Goal: Task Accomplishment & Management: Manage account settings

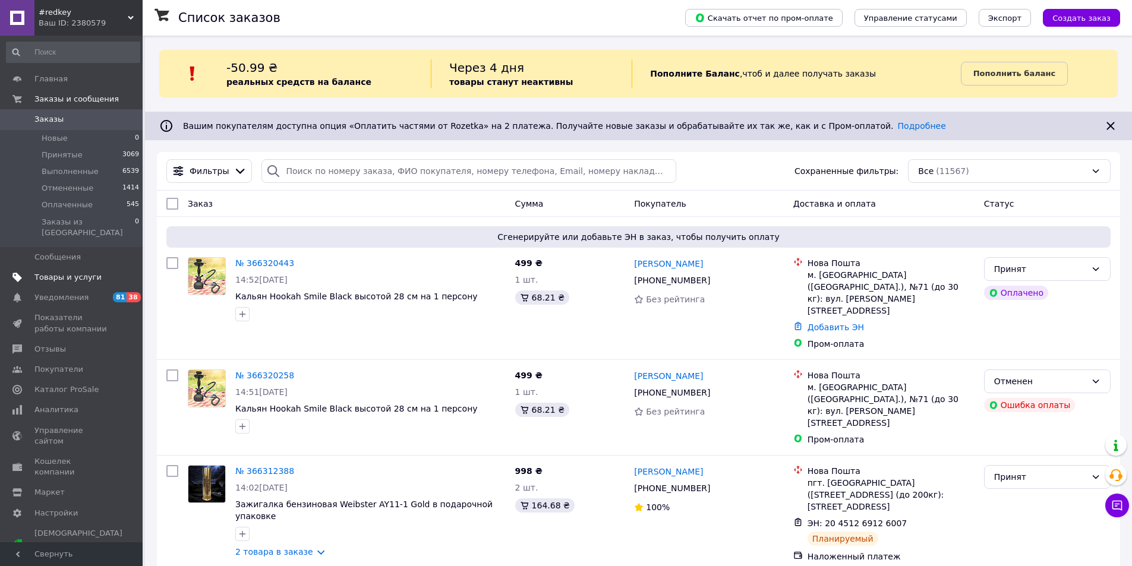
click at [61, 272] on span "Товары и услуги" at bounding box center [67, 277] width 67 height 11
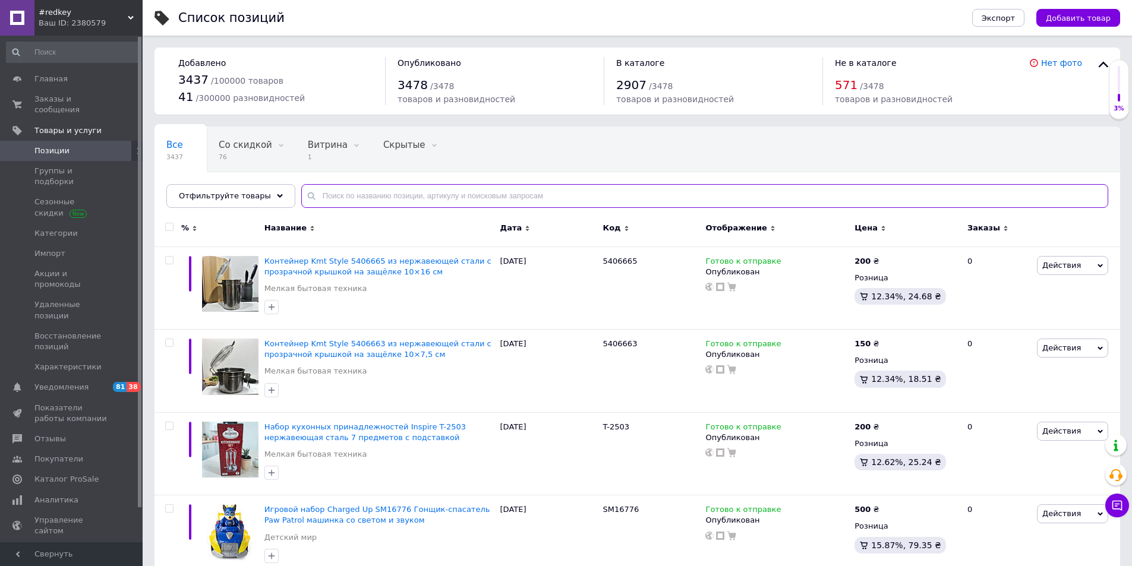
click at [382, 198] on input "text" at bounding box center [704, 196] width 807 height 24
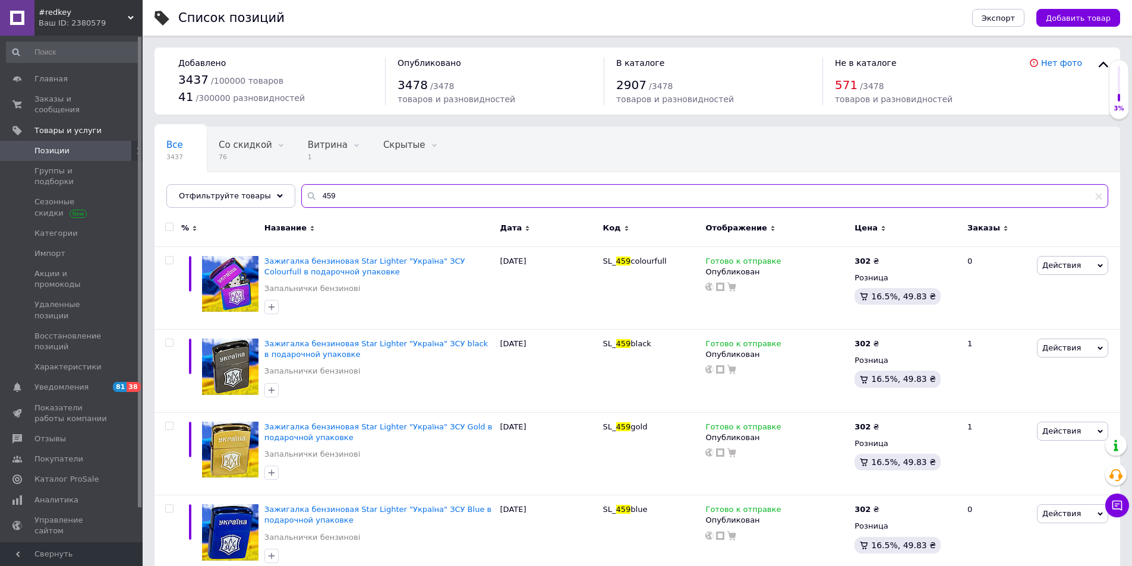
type input "459"
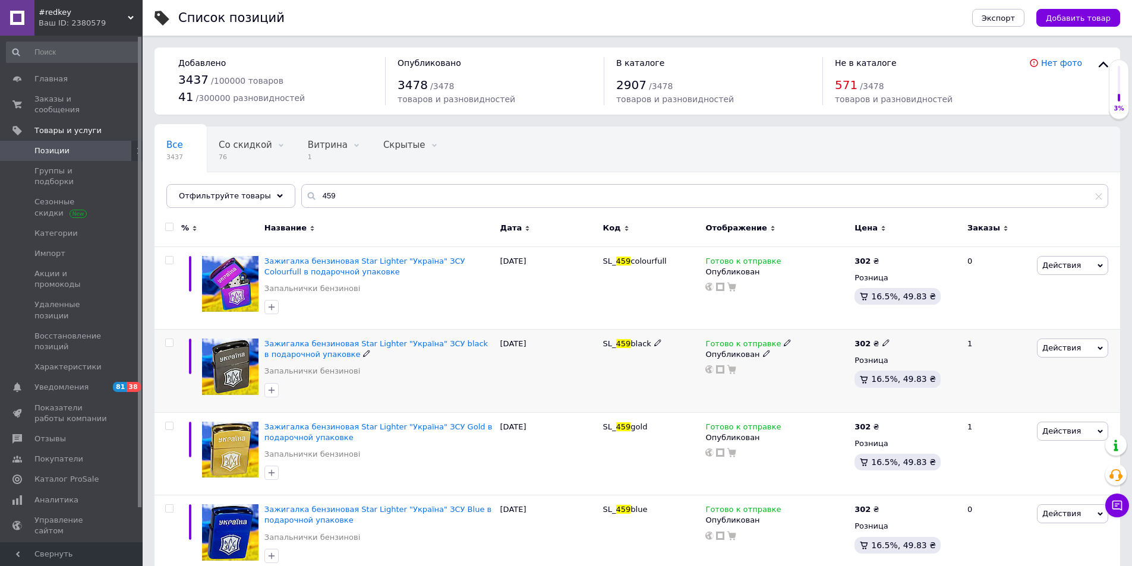
click at [654, 341] on icon at bounding box center [657, 342] width 7 height 7
drag, startPoint x: 654, startPoint y: 341, endPoint x: 596, endPoint y: 342, distance: 58.9
click at [596, 342] on div "Зажигалка бензиновая Star Lighter "[GEOGRAPHIC_DATA]" ЗСУ black в подарочной уп…" at bounding box center [638, 371] width 966 height 83
type input "07117"
click at [578, 370] on div "[DATE]" at bounding box center [548, 371] width 103 height 83
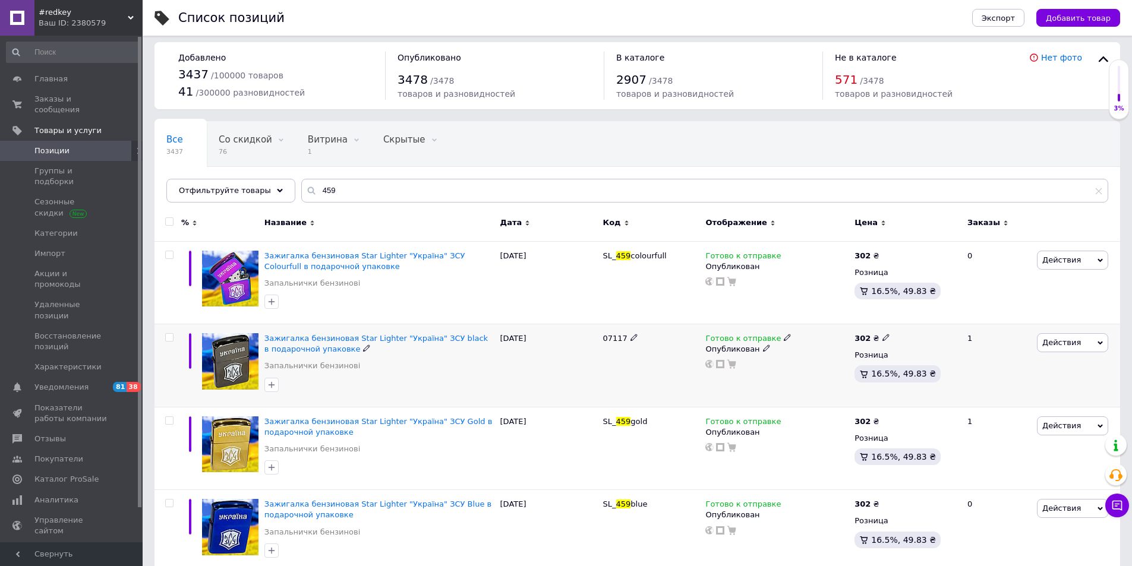
scroll to position [24, 0]
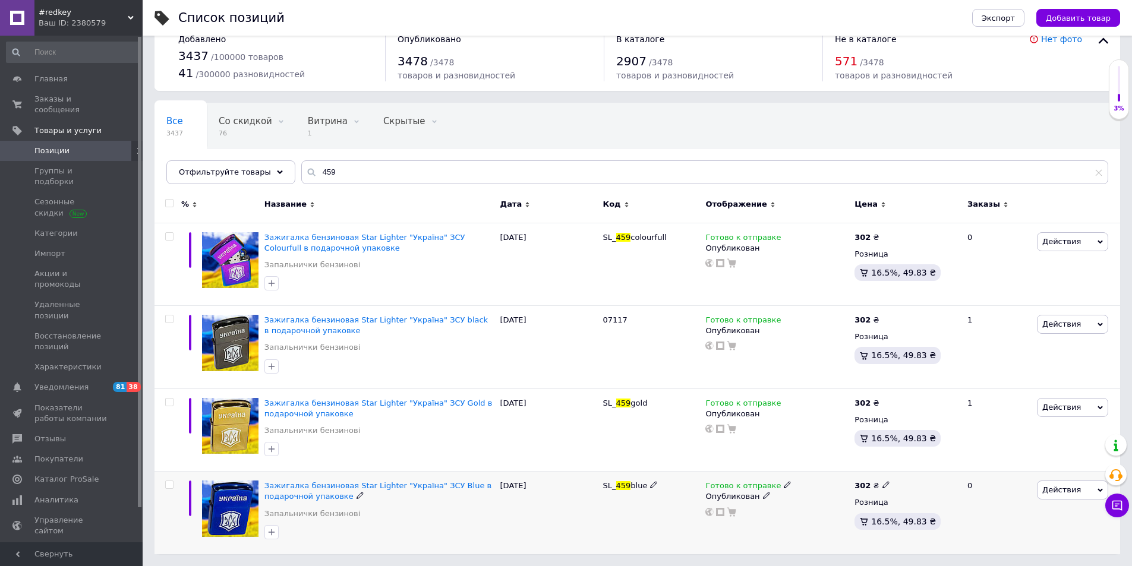
click at [650, 486] on use at bounding box center [653, 485] width 7 height 7
click at [669, 479] on input "SL_459blue" at bounding box center [647, 486] width 95 height 18
drag, startPoint x: 669, startPoint y: 489, endPoint x: 597, endPoint y: 485, distance: 71.4
click at [597, 485] on div "Зажигалка бензиновая Star Lighter "[GEOGRAPHIC_DATA]" ЗСУ Blue в подарочной упа…" at bounding box center [638, 513] width 966 height 83
type input "07118"
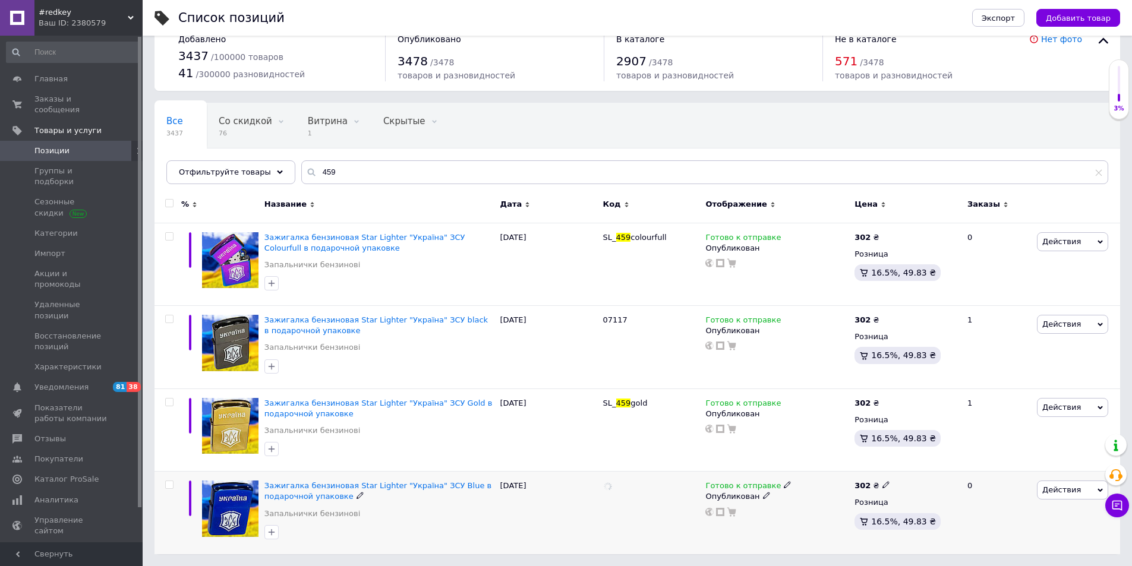
click at [562, 517] on div "[DATE]" at bounding box center [548, 513] width 103 height 83
click at [670, 236] on icon at bounding box center [673, 236] width 7 height 7
drag, startPoint x: 647, startPoint y: 239, endPoint x: 585, endPoint y: 233, distance: 61.5
click at [585, 233] on div "Зажигалка бензиновая Star Lighter "[GEOGRAPHIC_DATA]" ЗСУ Colourfull в подарочн…" at bounding box center [638, 264] width 966 height 83
type input "07120"
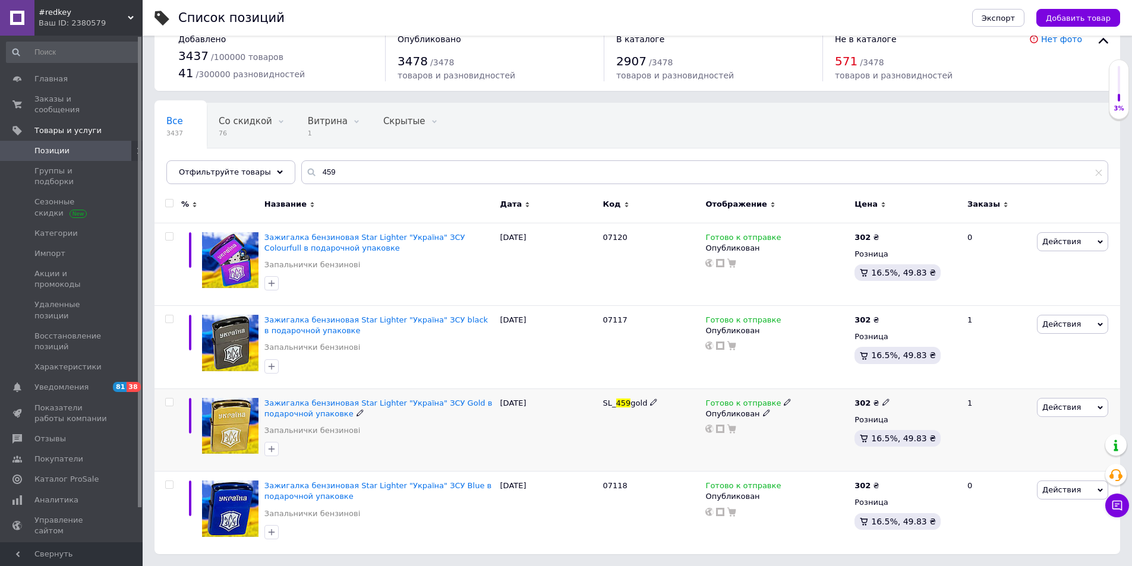
click at [650, 400] on icon at bounding box center [653, 402] width 7 height 7
drag, startPoint x: 659, startPoint y: 403, endPoint x: 593, endPoint y: 401, distance: 65.4
click at [593, 401] on div "Зажигалка бензиновая Star Lighter "Україна" ЗСУ Gold в подарочной упаковке Запа…" at bounding box center [638, 430] width 966 height 83
type input "07119"
click at [578, 430] on div "[DATE]" at bounding box center [548, 430] width 103 height 83
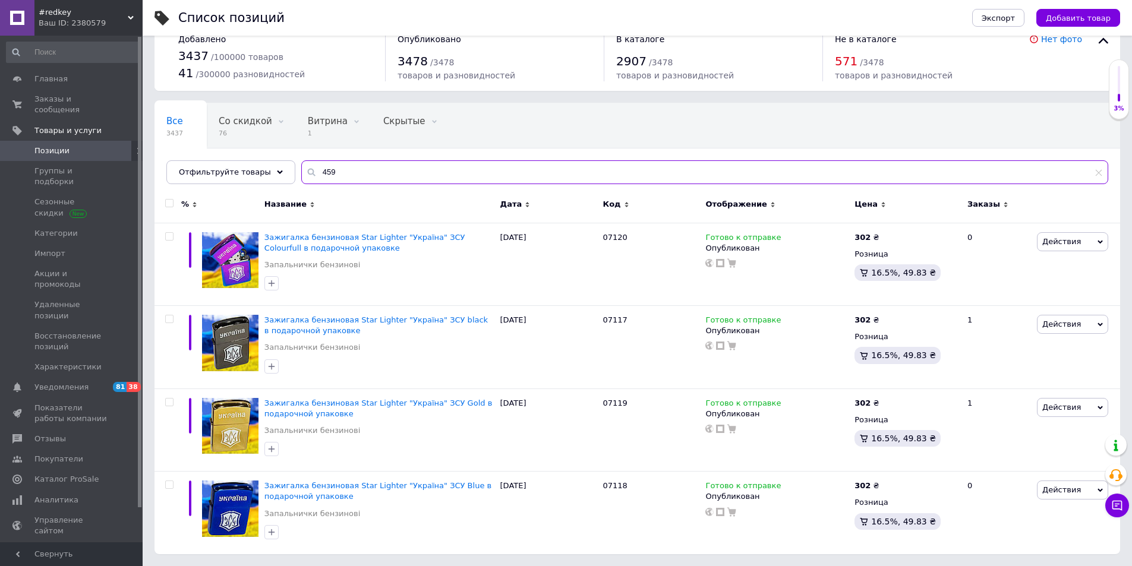
drag, startPoint x: 334, startPoint y: 173, endPoint x: 317, endPoint y: 173, distance: 17.2
click at [317, 173] on input "459" at bounding box center [704, 172] width 807 height 24
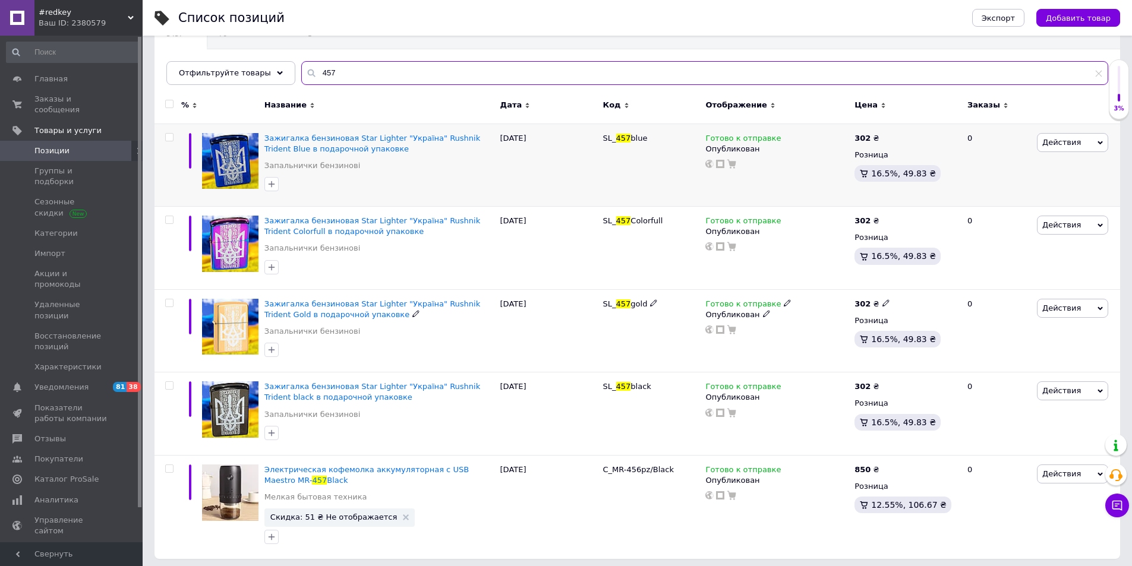
scroll to position [128, 0]
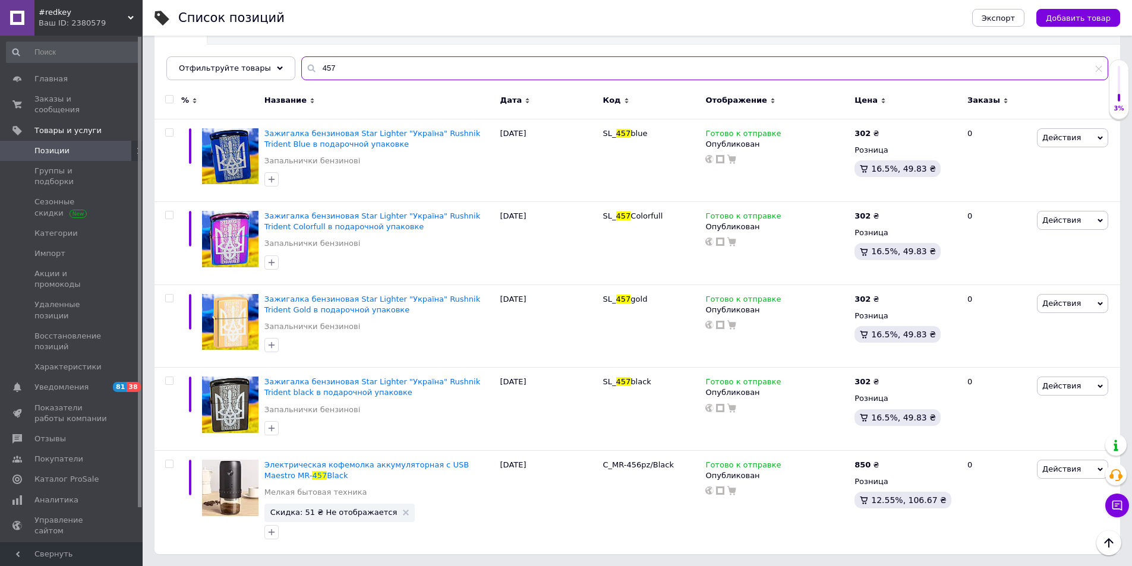
type input "457"
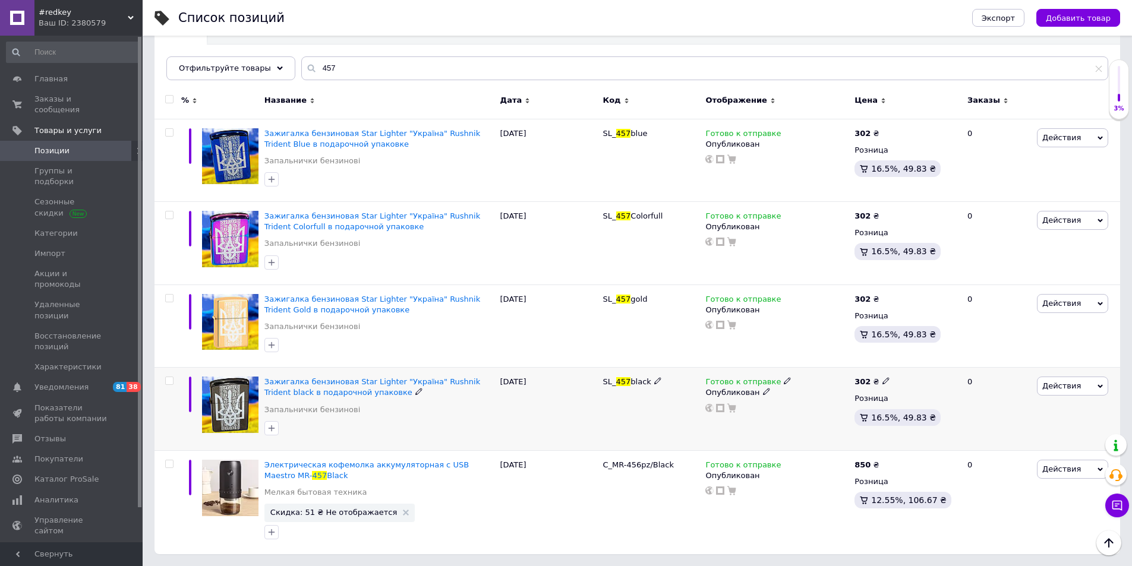
click at [654, 380] on icon at bounding box center [657, 380] width 7 height 7
drag, startPoint x: 659, startPoint y: 382, endPoint x: 600, endPoint y: 383, distance: 58.9
click at [600, 383] on input "SL_457black" at bounding box center [647, 382] width 95 height 18
type input "07122"
click at [541, 418] on div "[DATE]" at bounding box center [548, 409] width 103 height 83
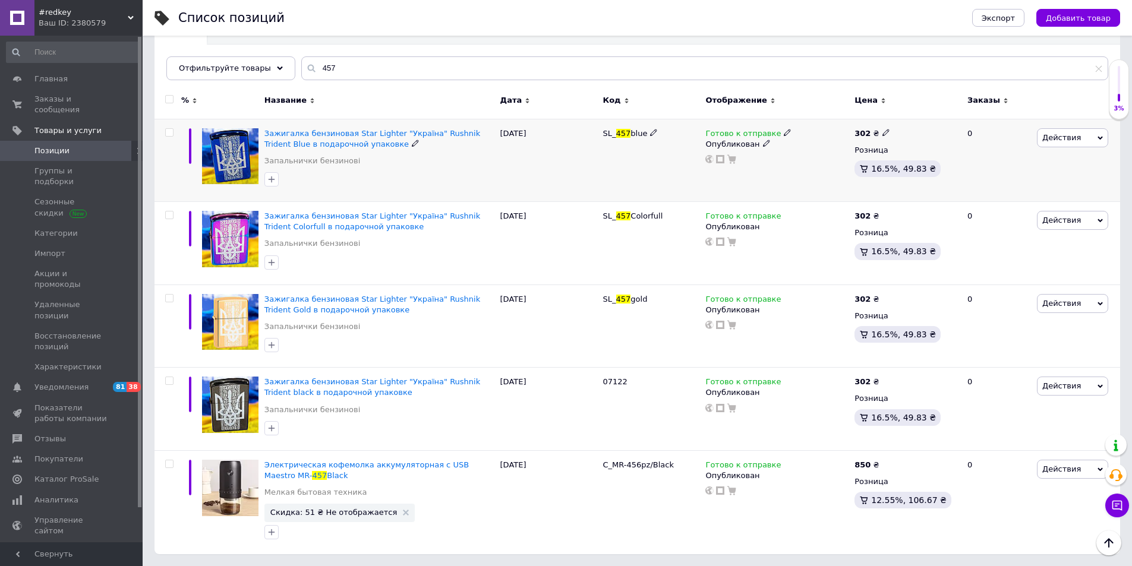
click at [650, 132] on icon at bounding box center [653, 132] width 7 height 7
drag, startPoint x: 650, startPoint y: 132, endPoint x: 592, endPoint y: 141, distance: 58.4
click at [592, 141] on div "Зажигалка бензиновая Star Lighter "Україна" Rushnik Trident Blue в подарочной у…" at bounding box center [638, 160] width 966 height 83
type input "07123"
click at [559, 174] on div "[DATE]" at bounding box center [548, 160] width 103 height 83
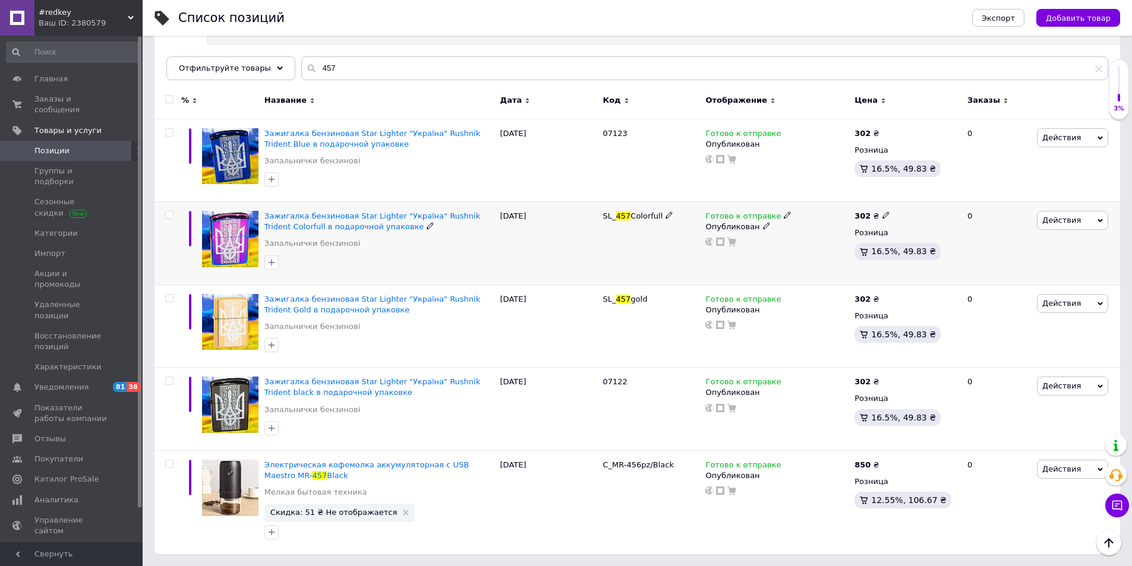
click at [666, 213] on use at bounding box center [669, 215] width 7 height 7
drag, startPoint x: 676, startPoint y: 215, endPoint x: 600, endPoint y: 225, distance: 76.8
click at [600, 225] on div "SL_457Colorfull" at bounding box center [651, 243] width 103 height 83
type input "07124"
click at [553, 251] on div "[DATE]" at bounding box center [548, 243] width 103 height 83
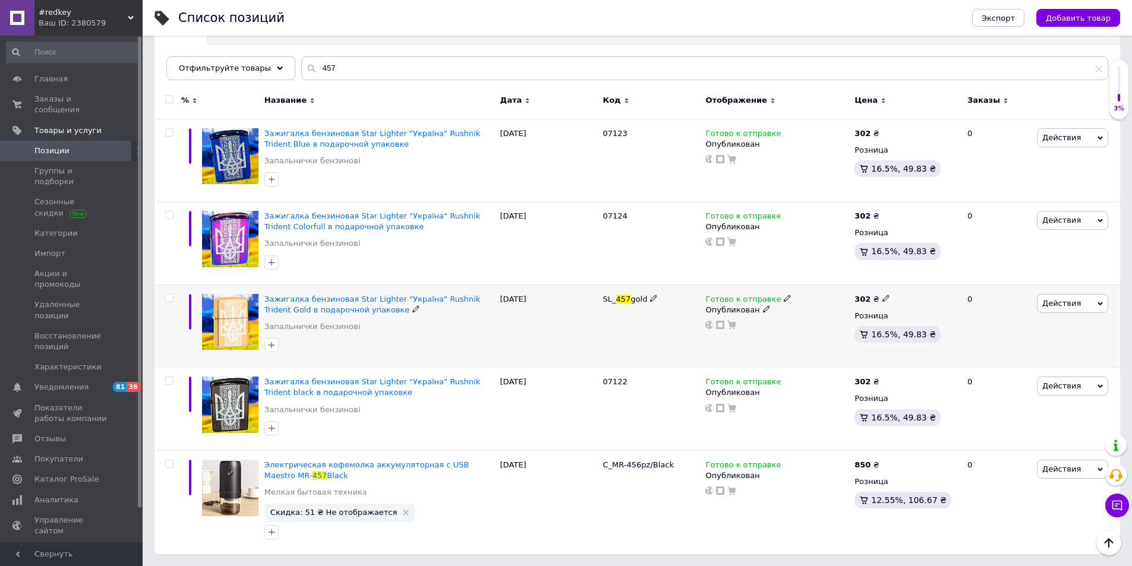
click at [650, 295] on icon at bounding box center [653, 298] width 7 height 7
drag, startPoint x: 654, startPoint y: 301, endPoint x: 579, endPoint y: 303, distance: 74.9
click at [579, 303] on div "Зажигалка бензиновая Star Lighter "Україна" Rushnik Trident Gold в подарочной у…" at bounding box center [638, 326] width 966 height 83
type input "07121"
click at [568, 327] on div "[DATE]" at bounding box center [548, 326] width 103 height 83
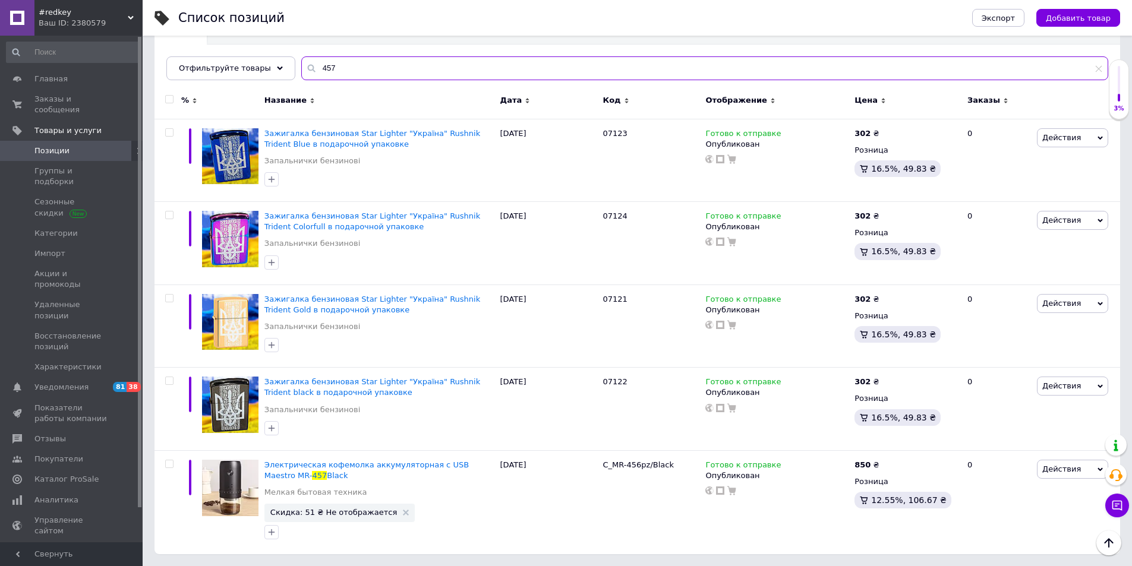
drag, startPoint x: 341, startPoint y: 71, endPoint x: 352, endPoint y: 52, distance: 21.8
click at [306, 77] on input "457" at bounding box center [704, 68] width 807 height 24
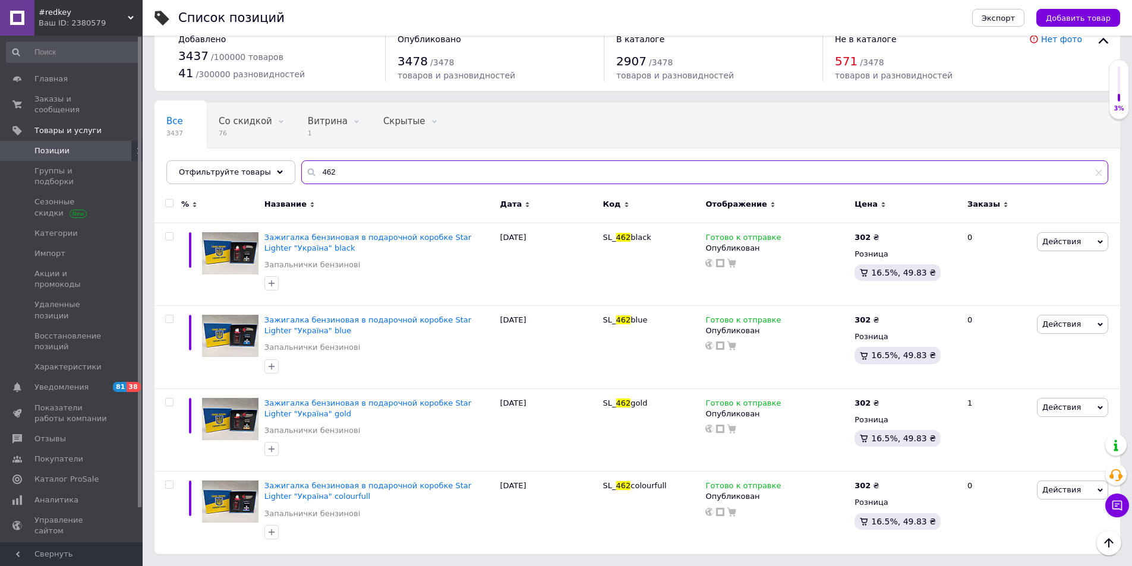
scroll to position [24, 0]
type input "462"
click at [647, 237] on div "SL_ 462 black" at bounding box center [651, 237] width 97 height 11
click at [654, 237] on use at bounding box center [657, 236] width 7 height 7
drag, startPoint x: 662, startPoint y: 237, endPoint x: 601, endPoint y: 245, distance: 61.3
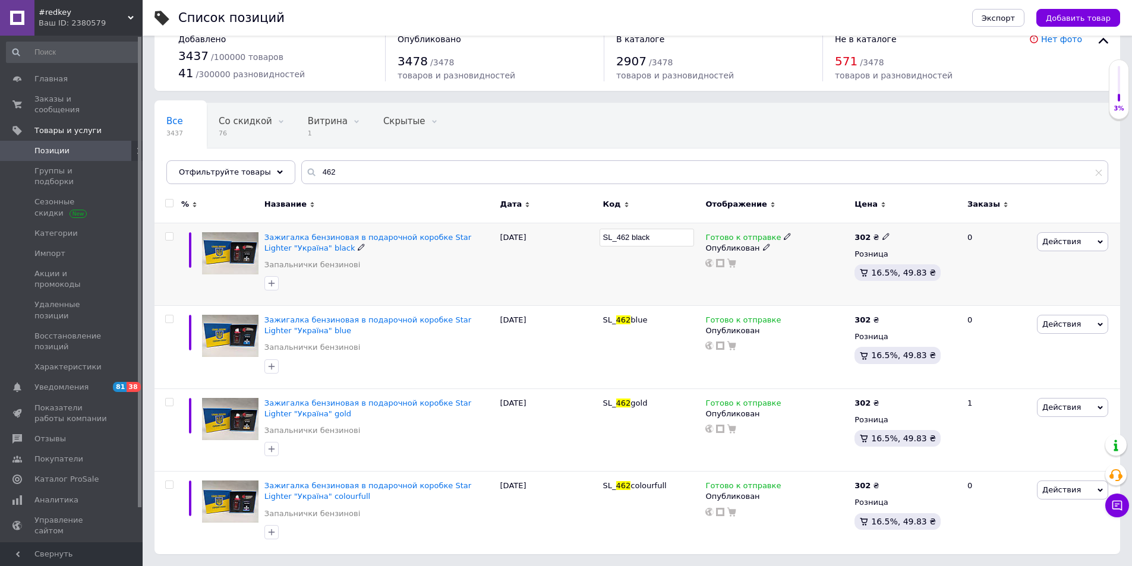
click at [601, 245] on input "SL_462 black" at bounding box center [647, 238] width 95 height 18
type input "07106"
click at [621, 275] on div "07106" at bounding box center [651, 264] width 103 height 83
click at [650, 319] on icon at bounding box center [653, 319] width 7 height 7
drag, startPoint x: 619, startPoint y: 324, endPoint x: 591, endPoint y: 324, distance: 27.3
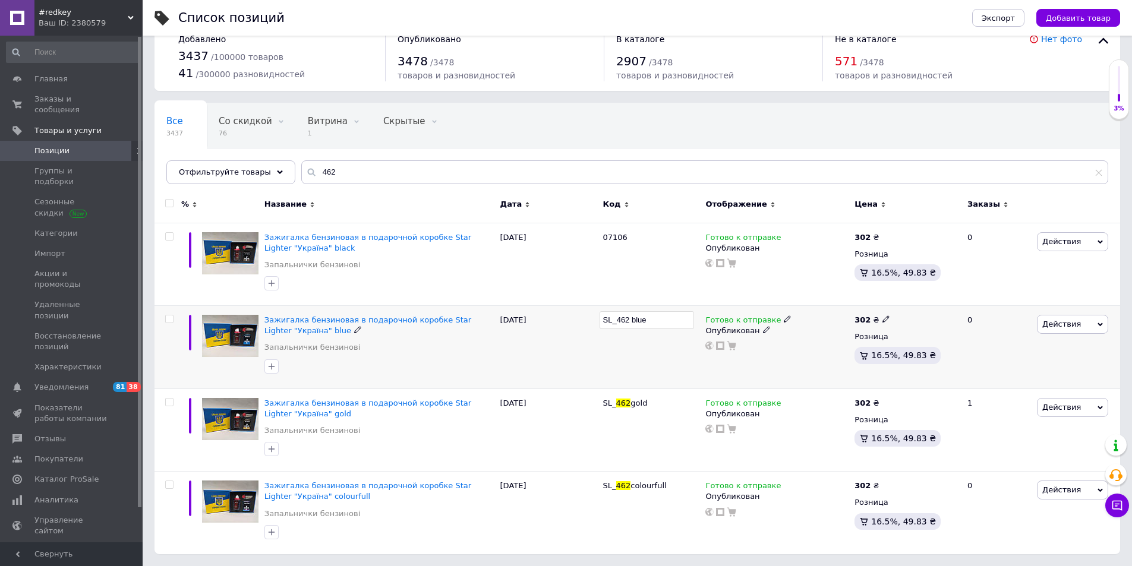
click at [591, 324] on div "Зажигалка бензиновая в подарочной коробке Star Lighter "Україна" blue Запальнич…" at bounding box center [638, 347] width 966 height 83
type input "07108"
click at [589, 361] on div "[DATE]" at bounding box center [548, 347] width 103 height 83
click at [670, 487] on icon at bounding box center [673, 484] width 7 height 7
drag, startPoint x: 675, startPoint y: 488, endPoint x: 599, endPoint y: 486, distance: 76.1
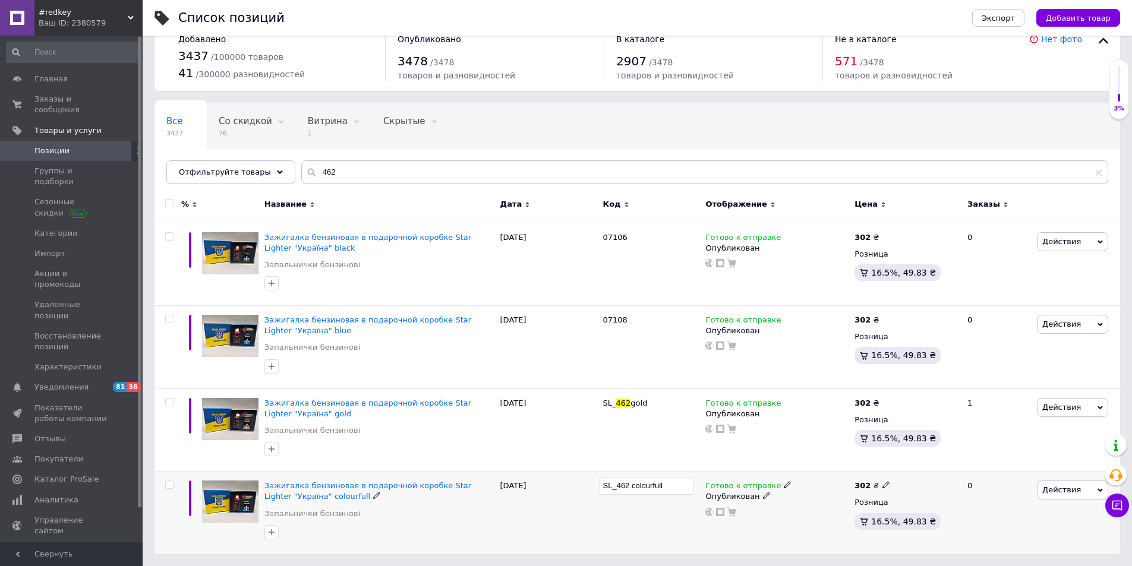
click at [600, 486] on input "SL_462 colourfull" at bounding box center [647, 486] width 95 height 18
type input "07107"
click at [550, 527] on div "[DATE]" at bounding box center [548, 513] width 103 height 83
click at [652, 405] on icon at bounding box center [653, 402] width 7 height 7
drag, startPoint x: 657, startPoint y: 405, endPoint x: 594, endPoint y: 405, distance: 63.0
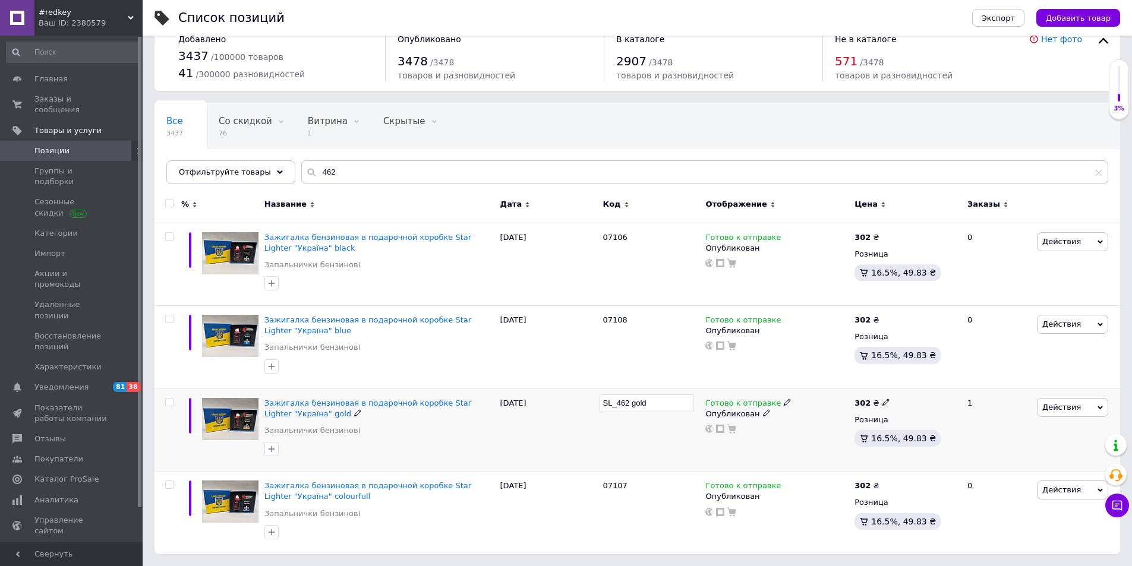
click at [594, 405] on div "Зажигалка бензиновая в подарочной коробке Star Lighter "Україна" gold Запальнич…" at bounding box center [638, 430] width 966 height 83
type input "07105"
click at [569, 422] on div "[DATE]" at bounding box center [548, 430] width 103 height 83
drag, startPoint x: 325, startPoint y: 175, endPoint x: 311, endPoint y: 172, distance: 14.0
click at [304, 178] on input "462" at bounding box center [704, 172] width 807 height 24
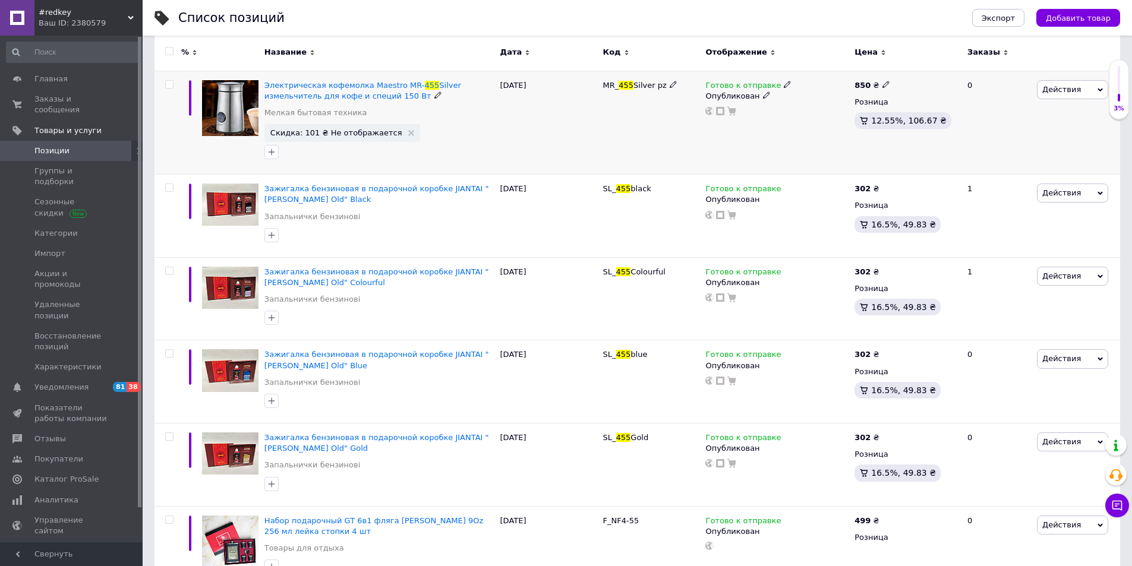
scroll to position [202, 0]
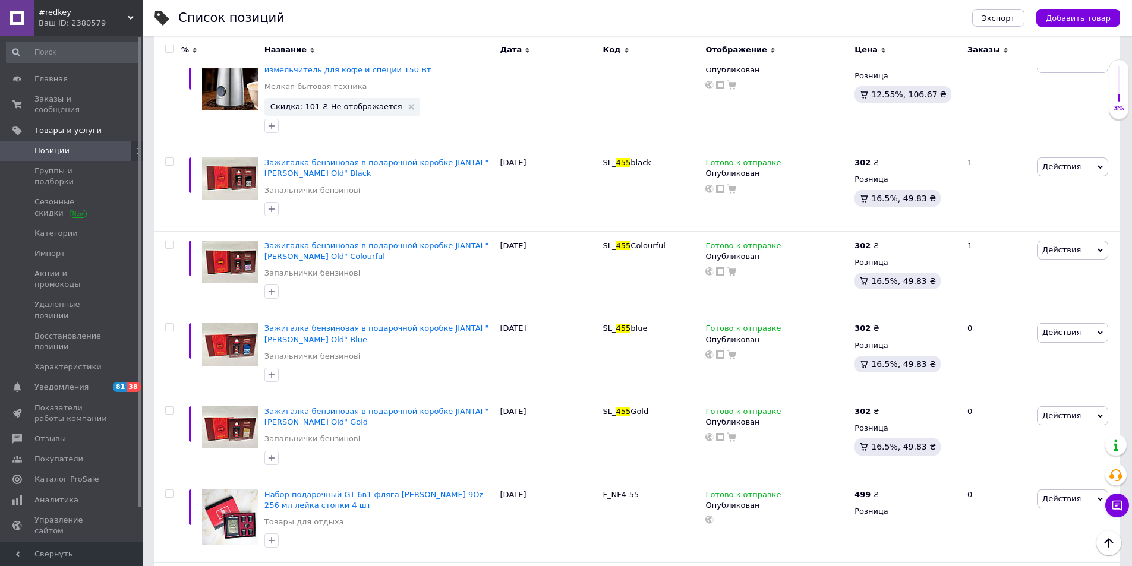
type input "455"
click at [654, 160] on icon at bounding box center [657, 161] width 7 height 7
drag, startPoint x: 662, startPoint y: 162, endPoint x: 601, endPoint y: 164, distance: 60.7
click at [601, 164] on input "SL_455black" at bounding box center [647, 163] width 95 height 18
type input "07129"
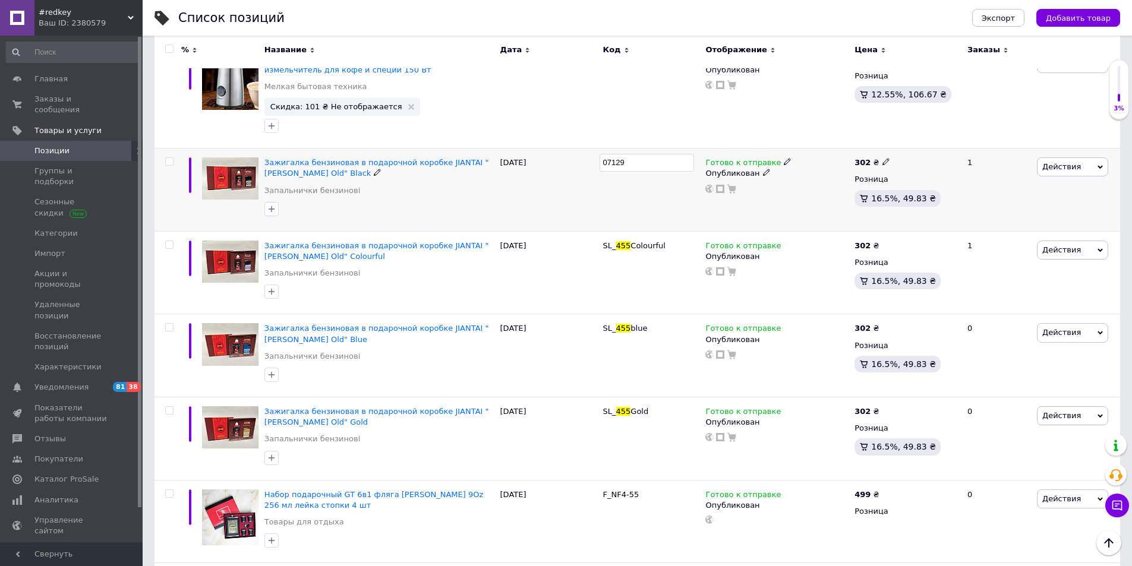
click at [577, 187] on div "[DATE]" at bounding box center [548, 190] width 103 height 83
click at [650, 326] on icon at bounding box center [653, 327] width 7 height 7
drag, startPoint x: 645, startPoint y: 332, endPoint x: 591, endPoint y: 332, distance: 54.1
click at [591, 332] on div "Зажигалка бензиновая в подарочной коробке JIANTAI "[PERSON_NAME] Old" Blue Запа…" at bounding box center [638, 355] width 966 height 83
type input "07131"
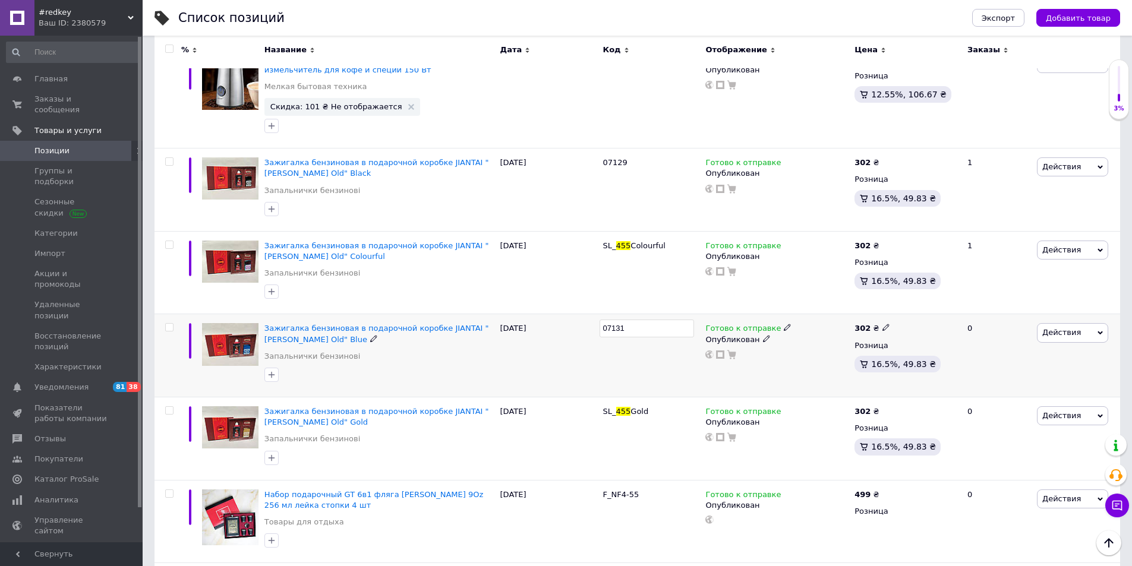
click at [601, 360] on div "07131" at bounding box center [651, 355] width 103 height 83
click at [669, 246] on icon at bounding box center [672, 244] width 7 height 7
drag, startPoint x: 672, startPoint y: 245, endPoint x: 600, endPoint y: 251, distance: 72.7
click at [600, 251] on input "SL_455 Colourful" at bounding box center [647, 246] width 95 height 18
type input "07132"
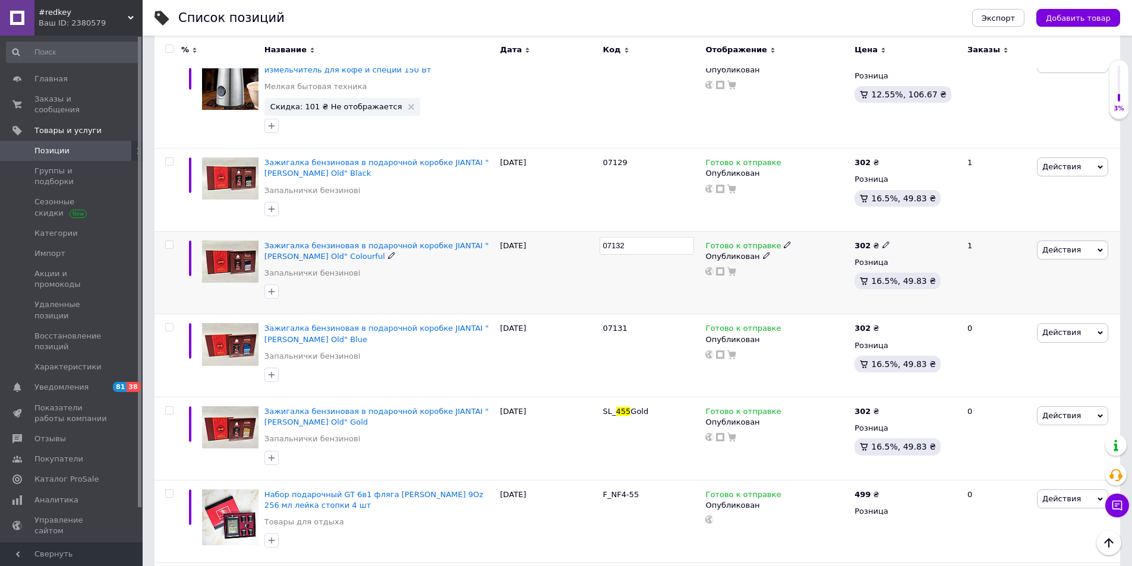
click at [568, 274] on div "[DATE]" at bounding box center [548, 272] width 103 height 83
click at [651, 412] on icon at bounding box center [654, 410] width 7 height 7
drag, startPoint x: 653, startPoint y: 412, endPoint x: 590, endPoint y: 415, distance: 63.6
click at [590, 415] on div "Зажигалка бензиновая в подарочной коробке JIANTAI "[PERSON_NAME] Old" Gold Запа…" at bounding box center [638, 438] width 966 height 83
type input "07130"
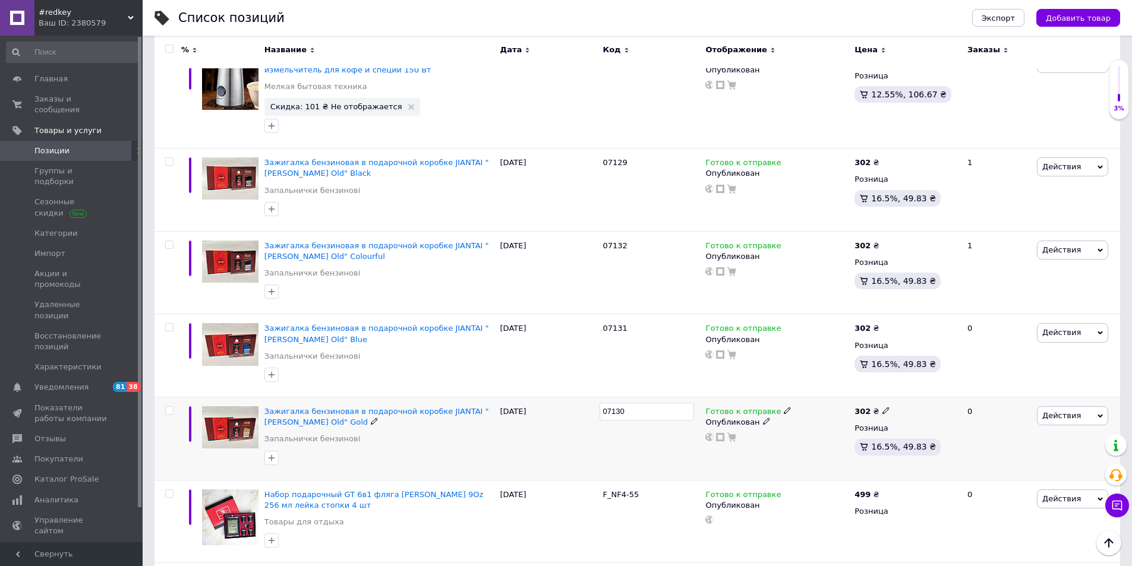
click at [558, 434] on div "[DATE]" at bounding box center [548, 438] width 103 height 83
